Goal: Transaction & Acquisition: Purchase product/service

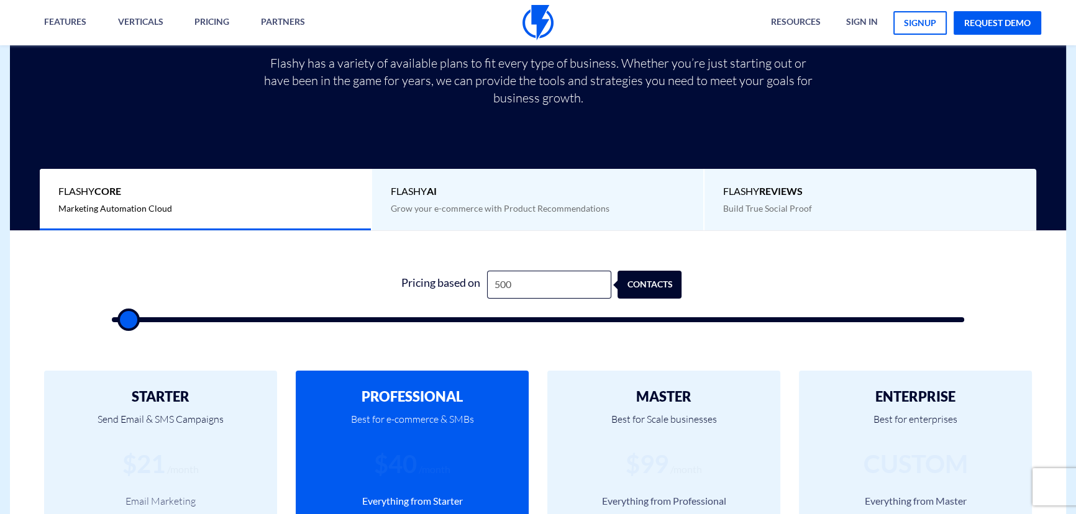
scroll to position [282, 0]
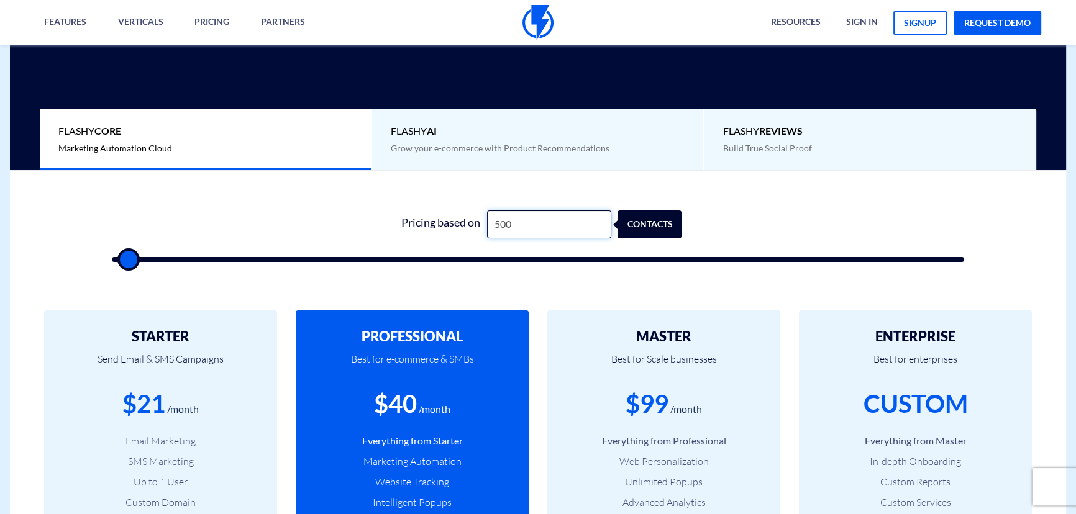
click at [559, 223] on input "500" at bounding box center [549, 225] width 124 height 28
type input "1"
type input "500"
type input "15"
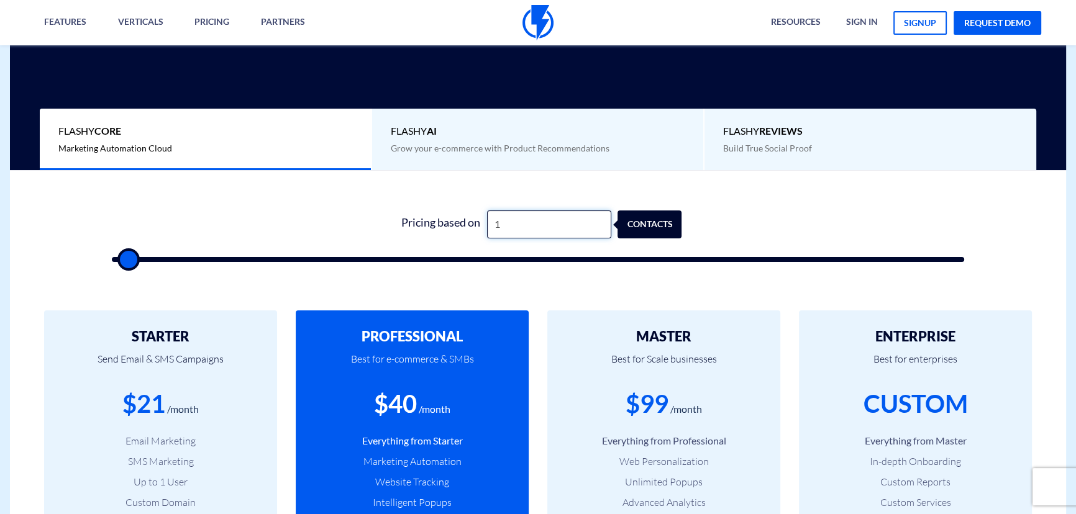
type input "500"
type input "150"
type input "500"
type input "1,500"
type input "1500"
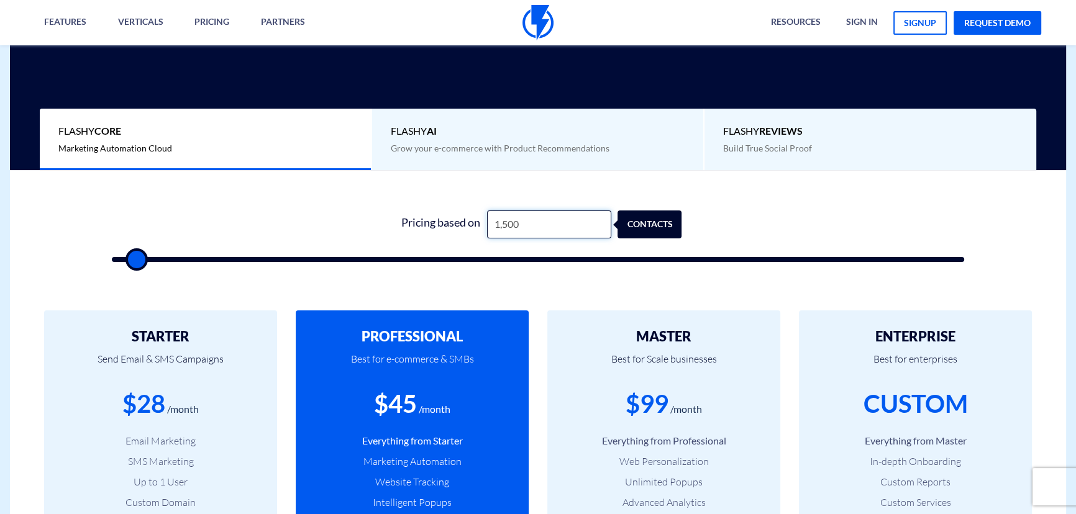
click at [559, 223] on input "1,500" at bounding box center [549, 225] width 124 height 28
type input "1"
type input "500"
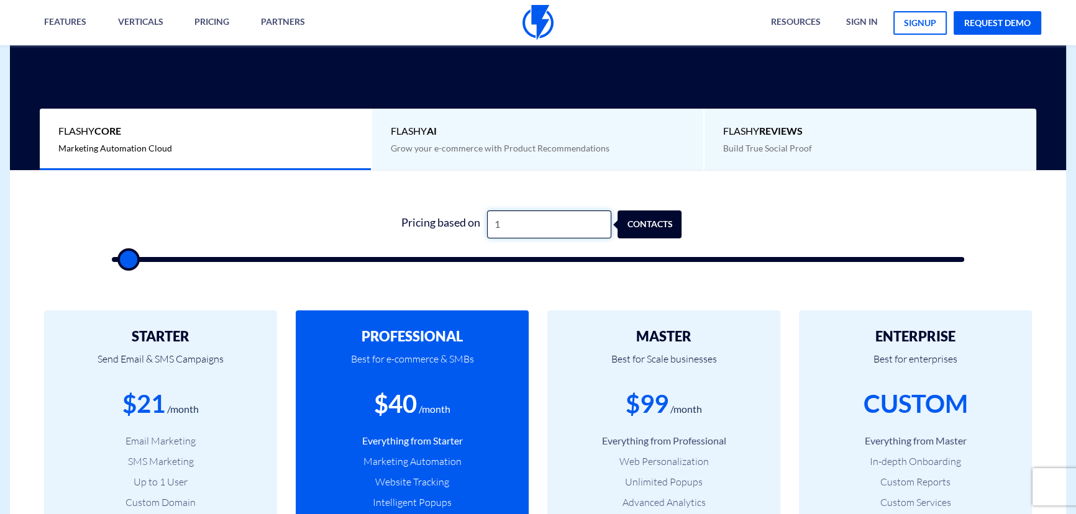
type input "13"
type input "500"
type input "130"
type input "500"
type input "1,300"
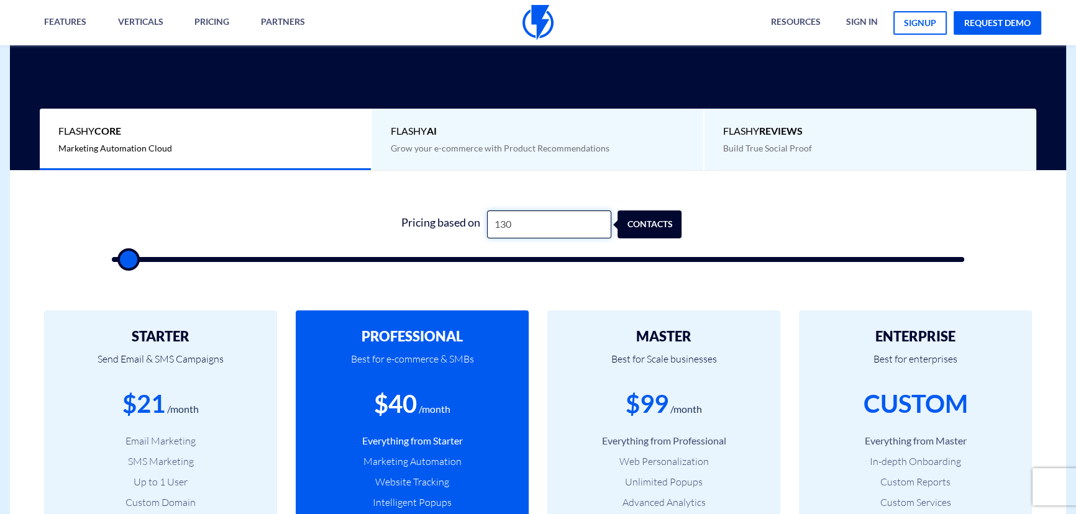
type input "1500"
click at [559, 223] on input "1,300" at bounding box center [549, 225] width 124 height 28
type input "1"
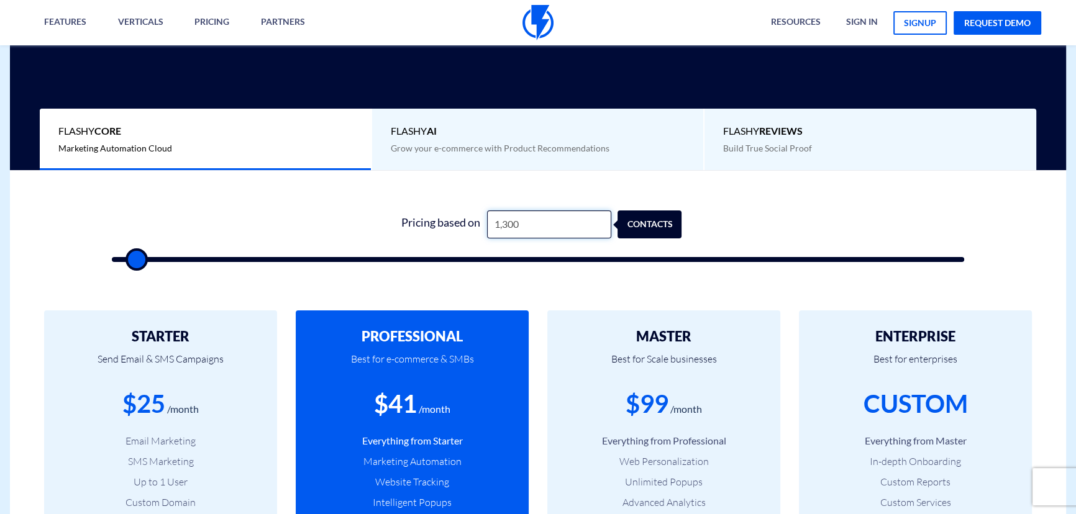
type input "500"
type input "10"
type input "500"
type input "100"
type input "500"
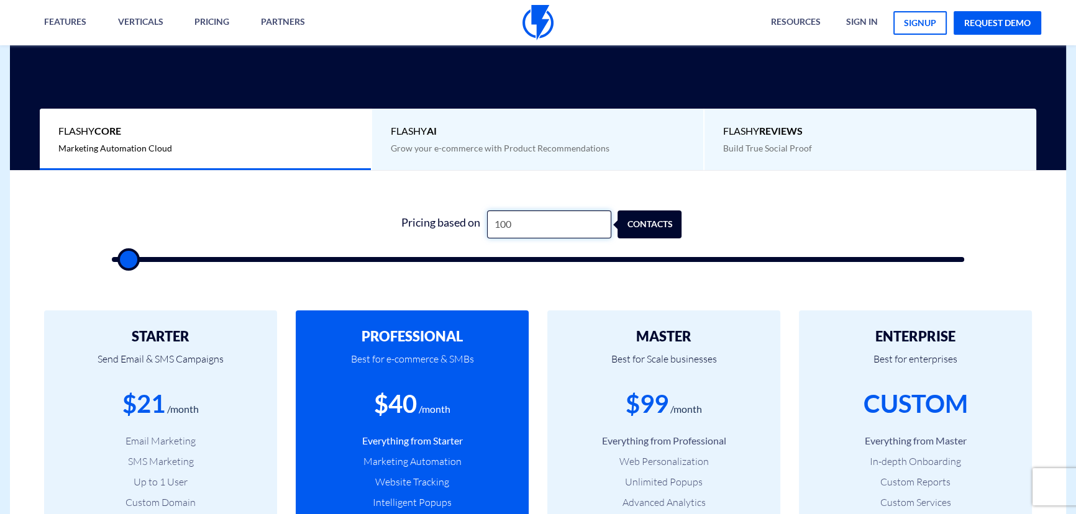
type input "1,000"
type input "1000"
click at [559, 223] on input "1,000" at bounding box center [549, 225] width 124 height 28
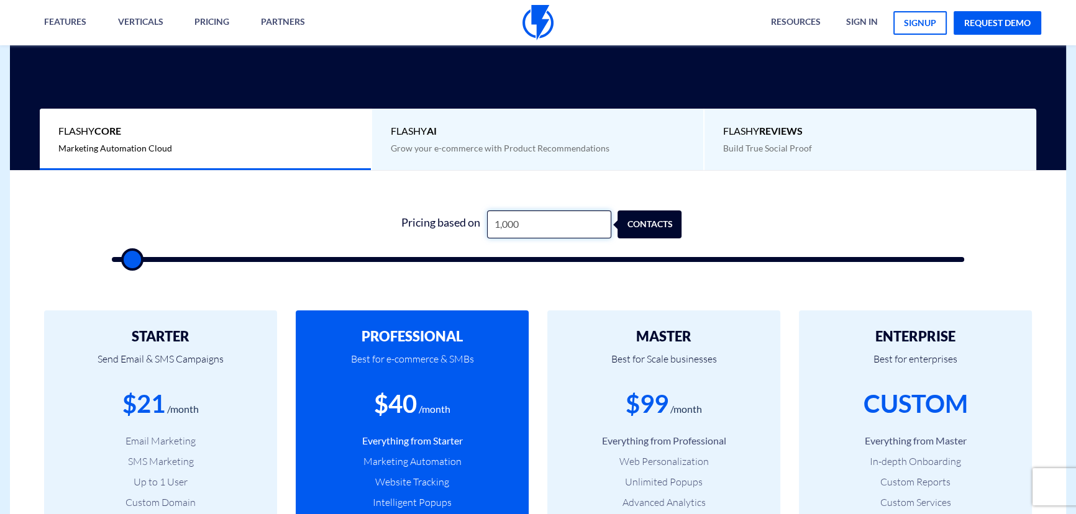
type input "2"
type input "500"
type input "20"
type input "500"
type input "200"
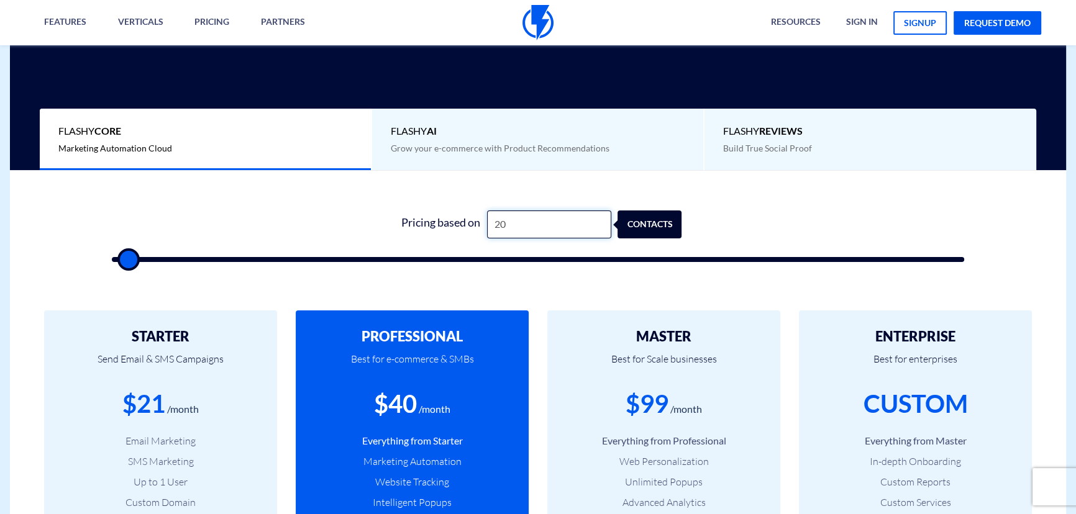
type input "500"
type input "2,000"
type input "2000"
